Goal: Communication & Community: Connect with others

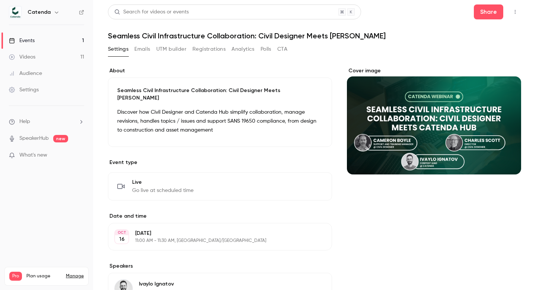
click at [514, 14] on icon "button" at bounding box center [515, 11] width 6 height 5
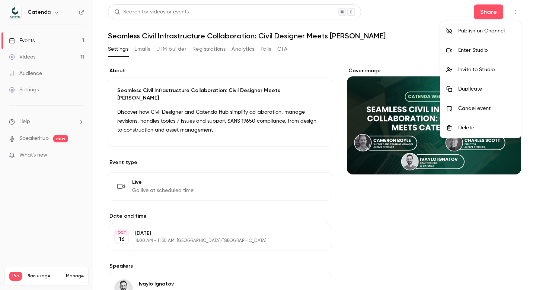
click at [488, 71] on div "Invite to Studio" at bounding box center [486, 69] width 57 height 7
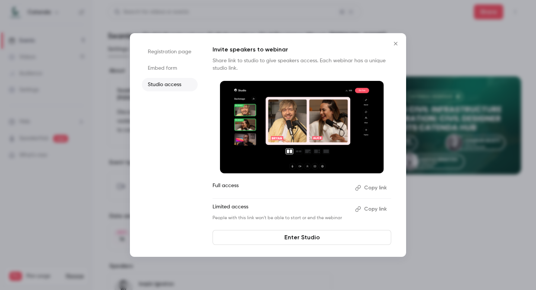
click at [370, 188] on button "Copy link" at bounding box center [371, 188] width 39 height 12
click at [450, 83] on div at bounding box center [268, 145] width 536 height 290
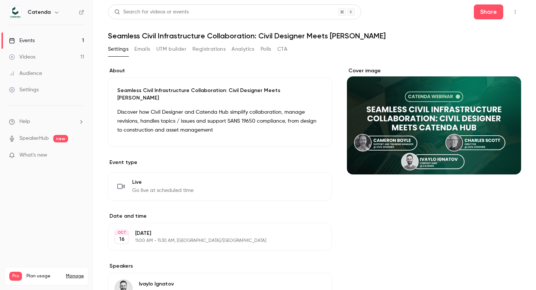
click at [206, 51] on button "Registrations" at bounding box center [208, 49] width 33 height 12
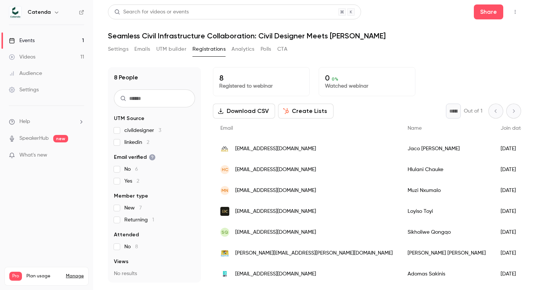
click at [127, 45] on button "Settings" at bounding box center [118, 49] width 20 height 12
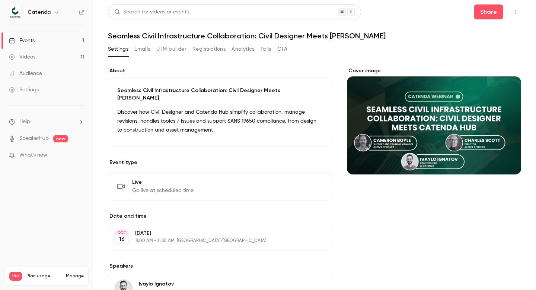
click at [198, 49] on button "Registrations" at bounding box center [208, 49] width 33 height 12
